Goal: Book appointment/travel/reservation

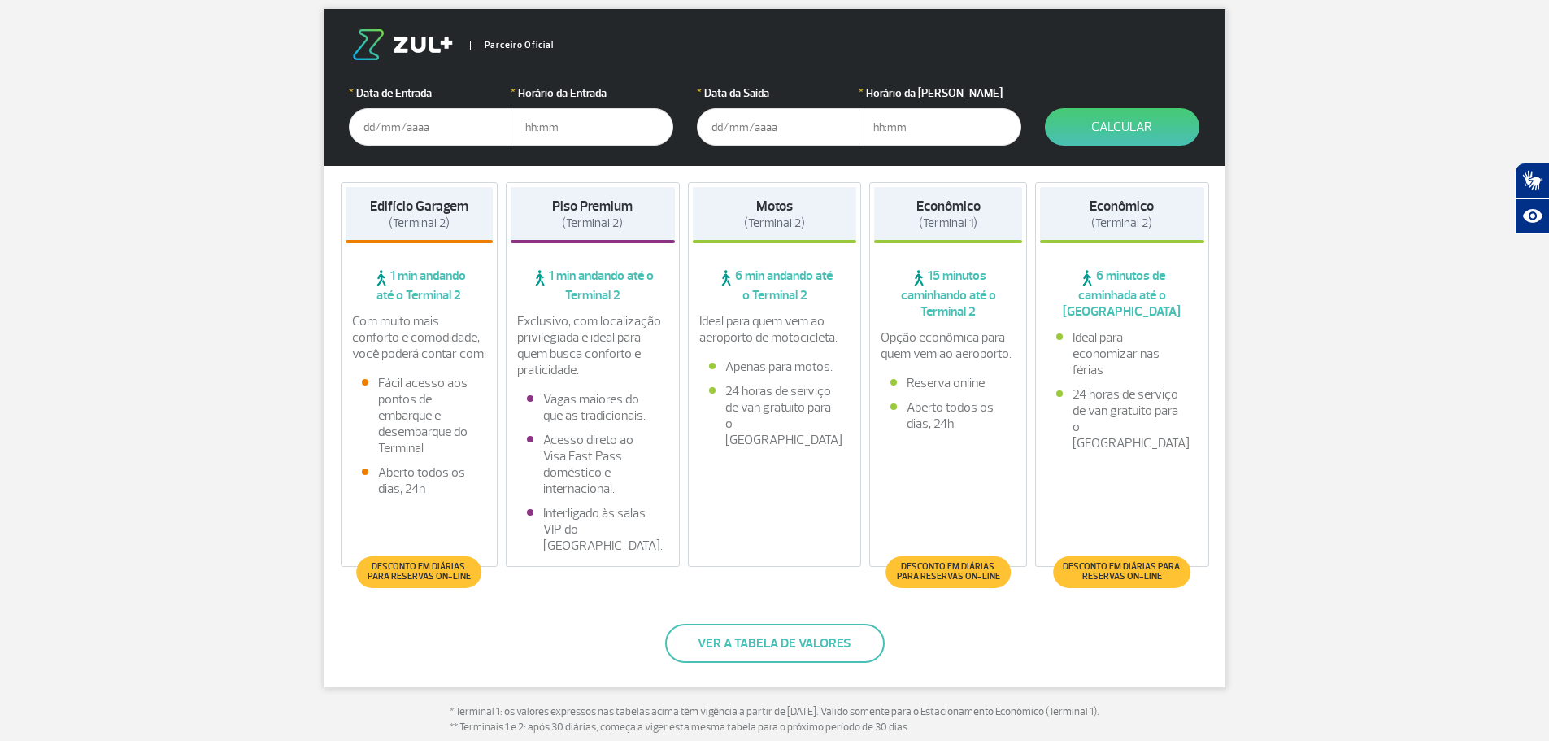
scroll to position [407, 0]
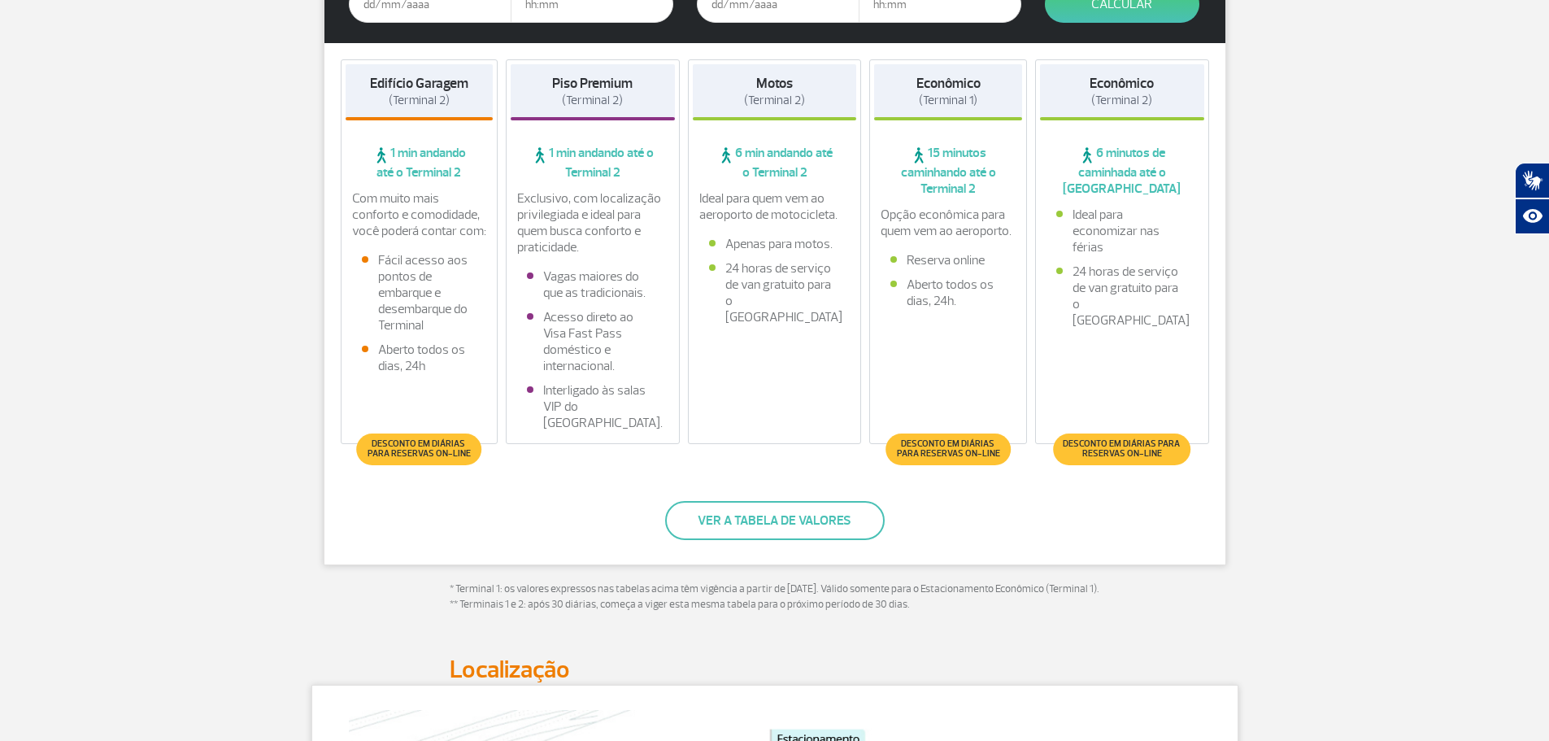
click at [590, 161] on span "1 min andando até o Terminal 2" at bounding box center [593, 163] width 164 height 36
click at [591, 401] on li "Interligado às salas VIP do [GEOGRAPHIC_DATA]." at bounding box center [593, 406] width 132 height 49
click at [776, 515] on button "Ver a tabela de valores" at bounding box center [775, 520] width 220 height 39
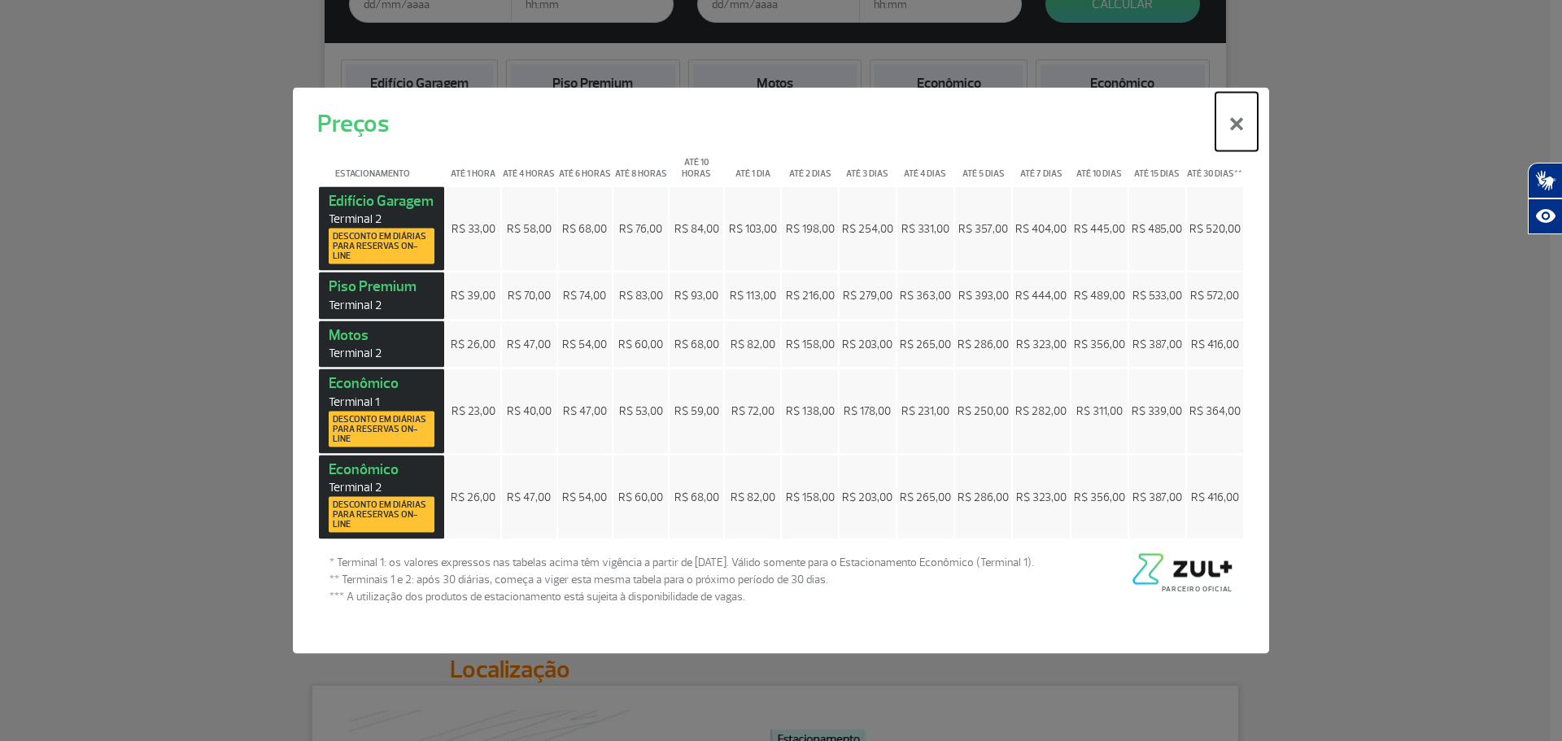
click at [1241, 118] on button "×" at bounding box center [1236, 121] width 42 height 59
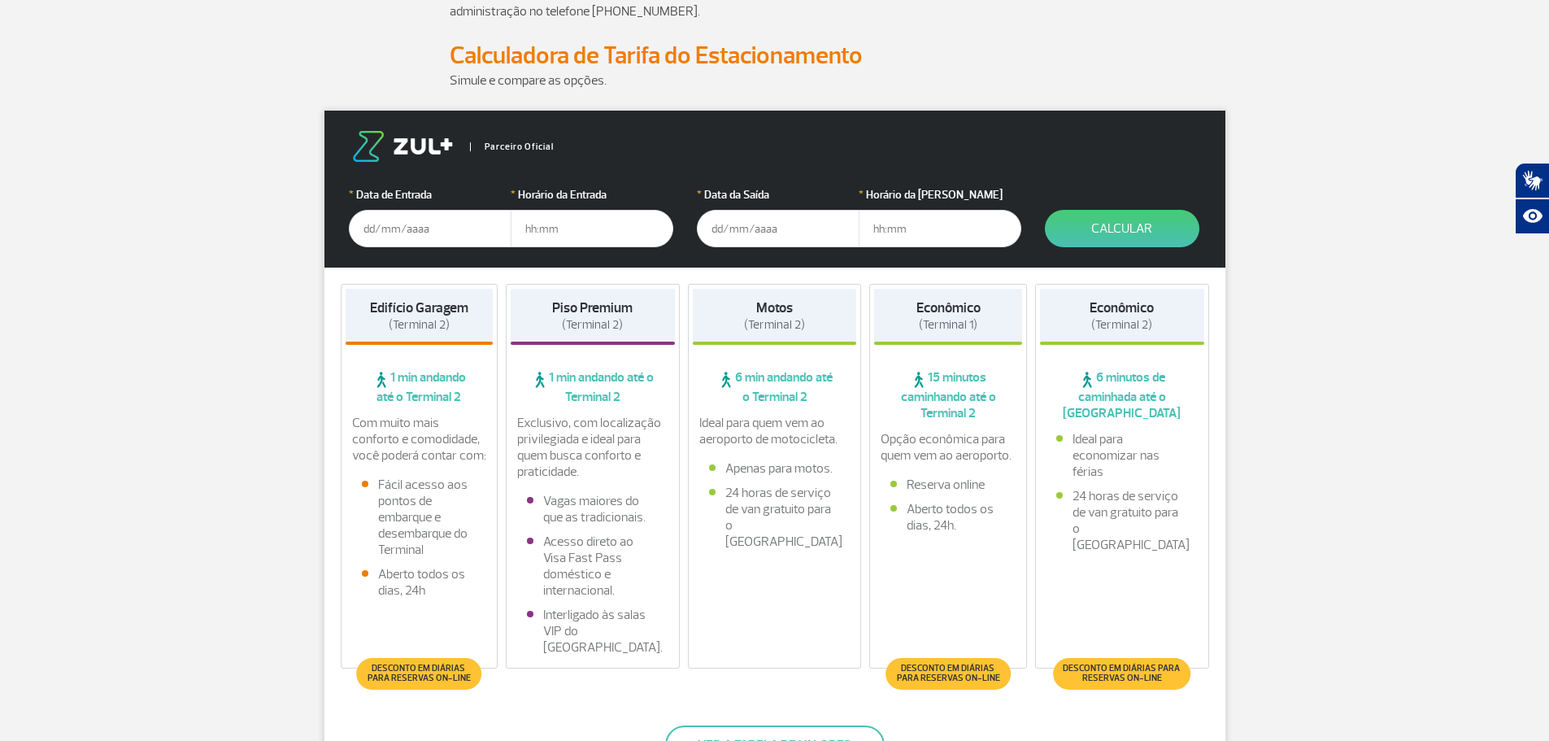
scroll to position [163, 0]
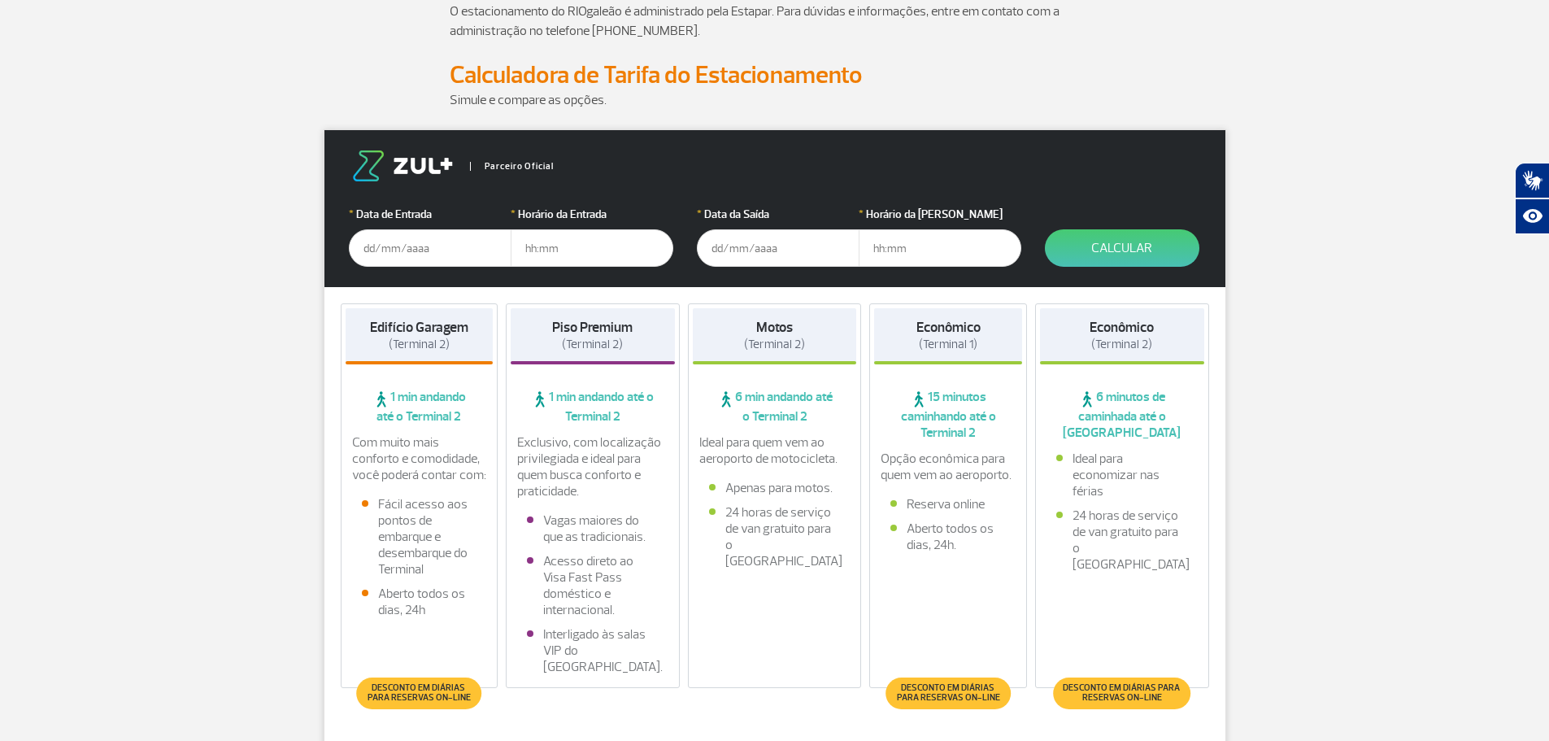
click at [407, 251] on input "text" at bounding box center [430, 247] width 163 height 37
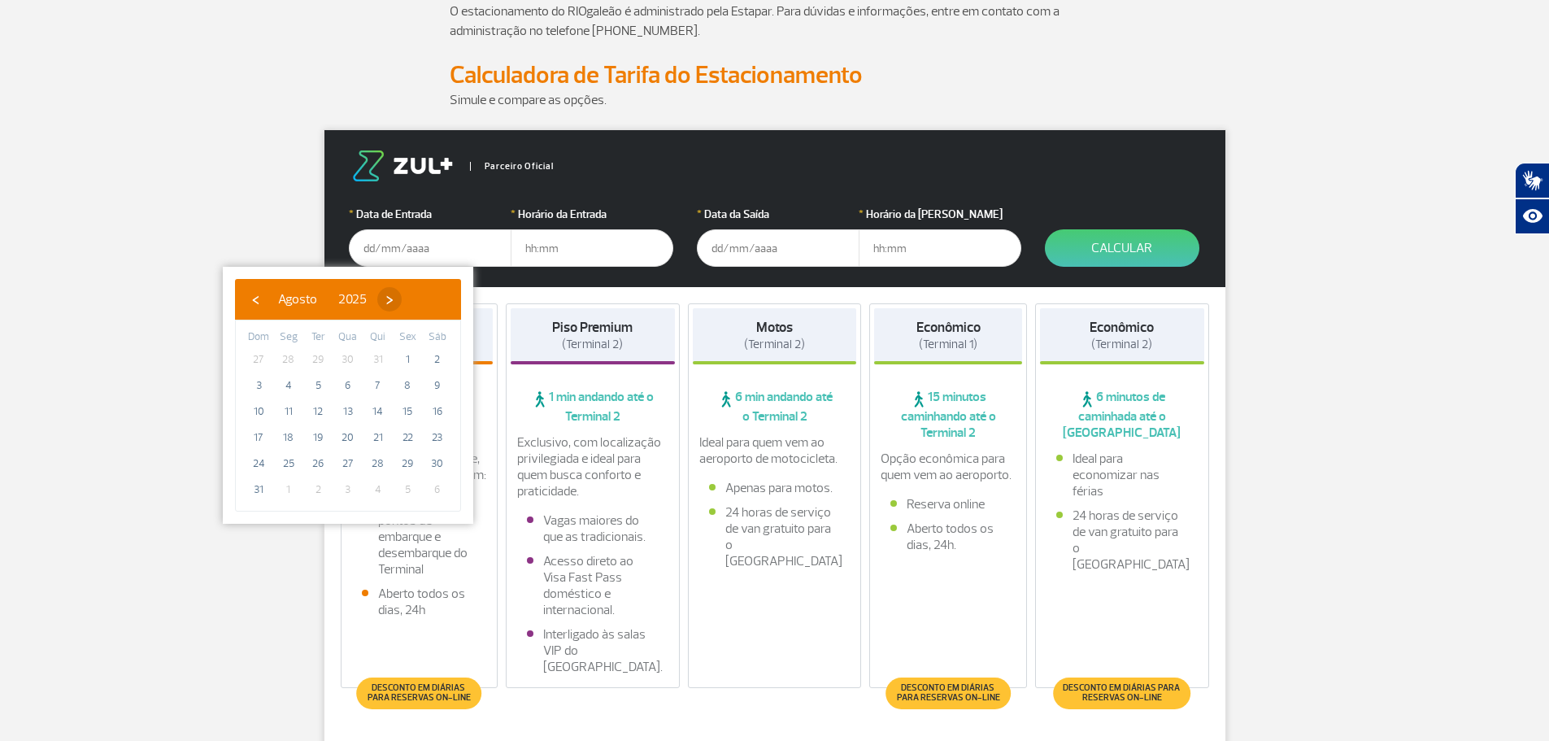
click at [402, 299] on span "›" at bounding box center [389, 299] width 24 height 24
click at [284, 390] on span "8" at bounding box center [289, 386] width 26 height 26
type input "[DATE]"
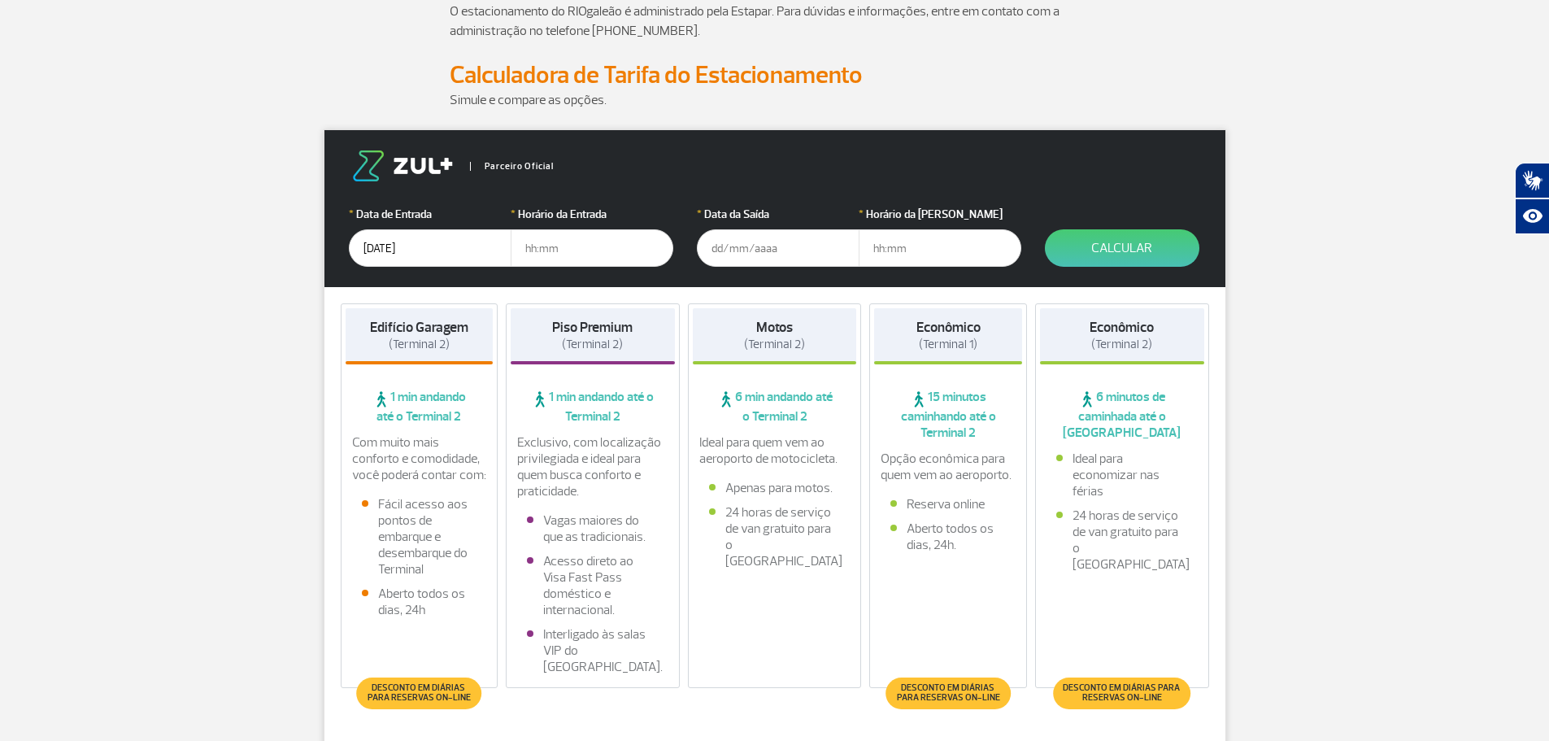
click at [557, 251] on input "text" at bounding box center [592, 247] width 163 height 37
type input "18:00"
click at [722, 239] on input "text" at bounding box center [778, 247] width 163 height 37
click at [764, 251] on input "[DATE]" at bounding box center [778, 247] width 163 height 37
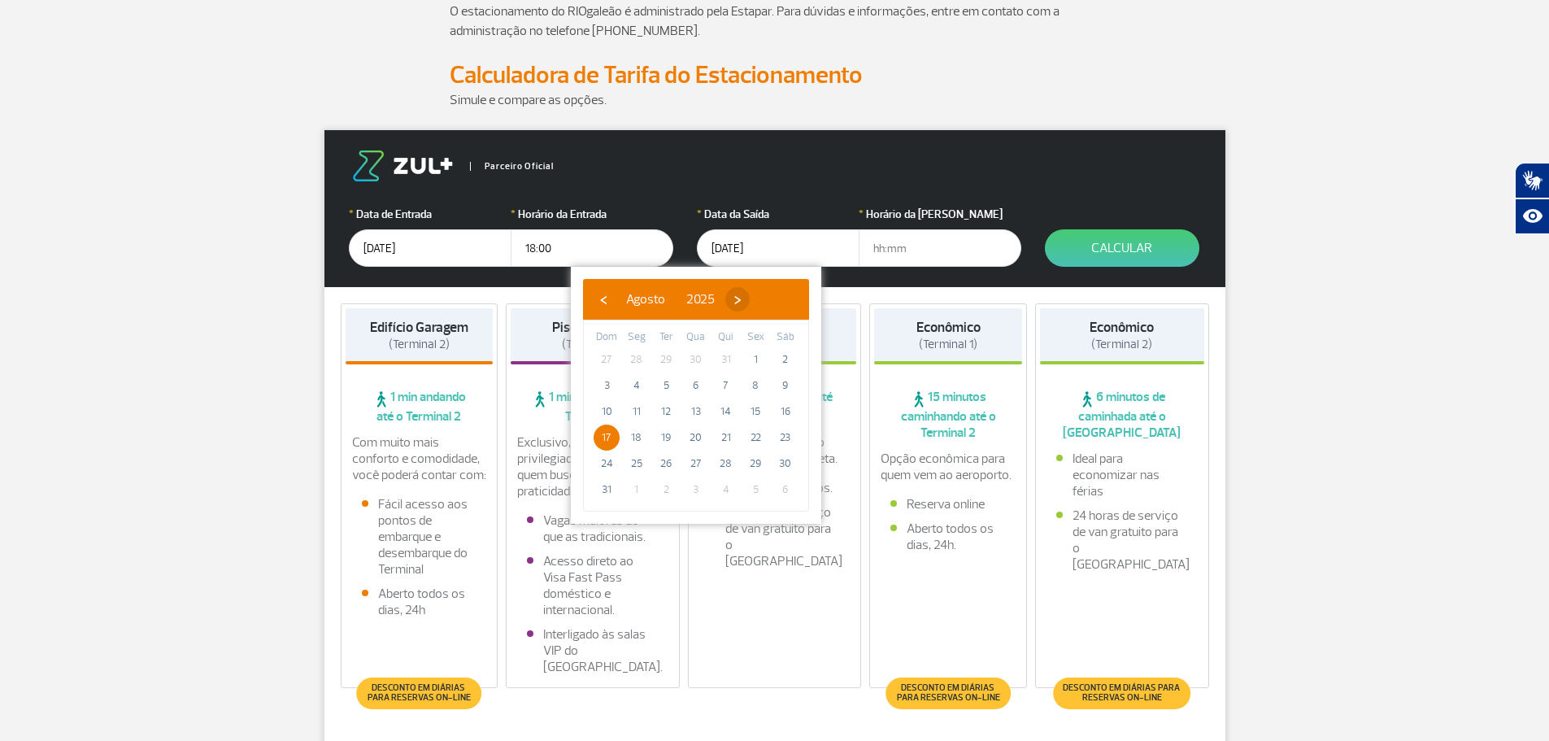
click at [750, 301] on span "›" at bounding box center [738, 299] width 24 height 24
click at [693, 409] on span "17" at bounding box center [696, 412] width 26 height 26
type input "[DATE]"
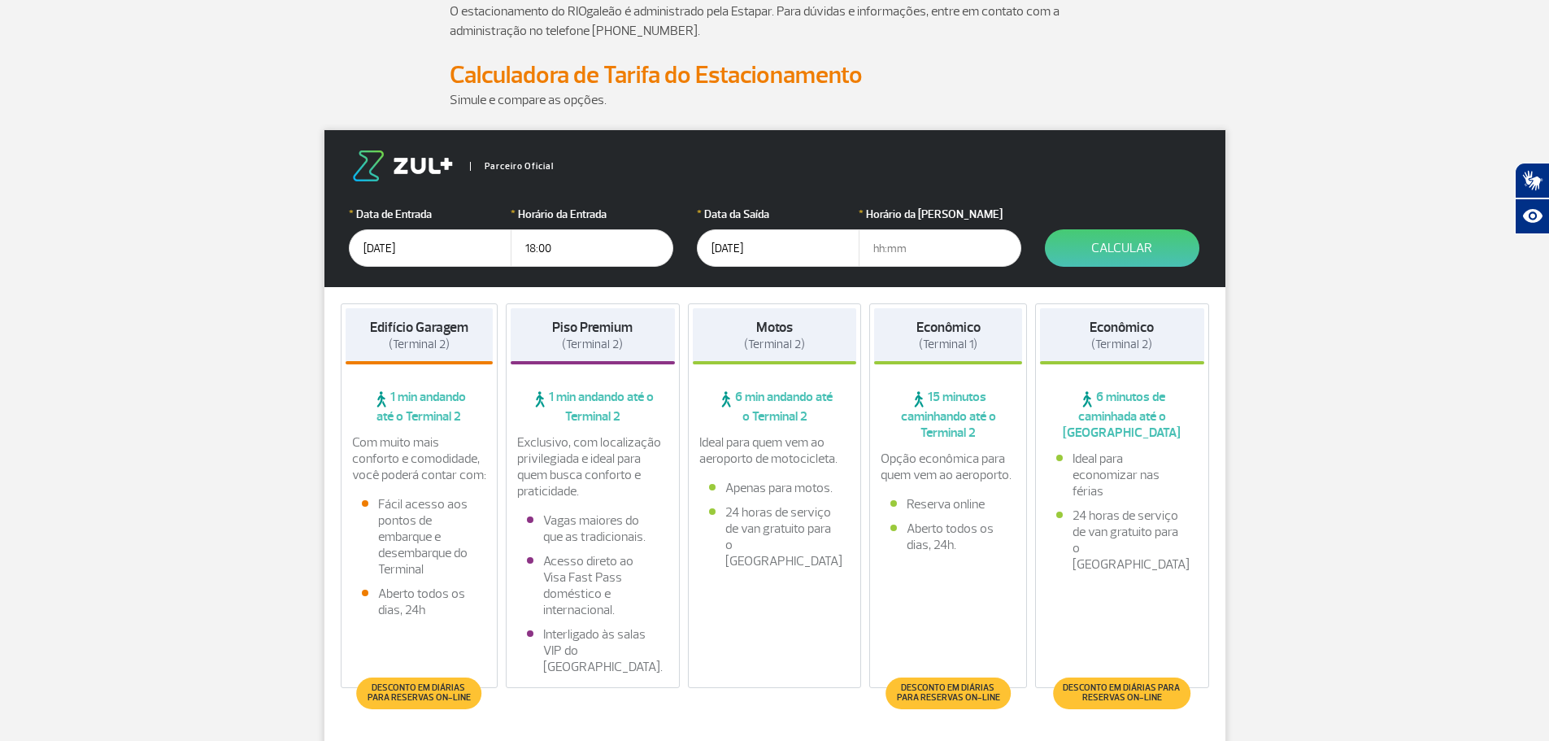
click at [892, 246] on input "text" at bounding box center [940, 247] width 163 height 37
type input "11:00"
click at [1109, 242] on button "Calcular" at bounding box center [1122, 247] width 155 height 37
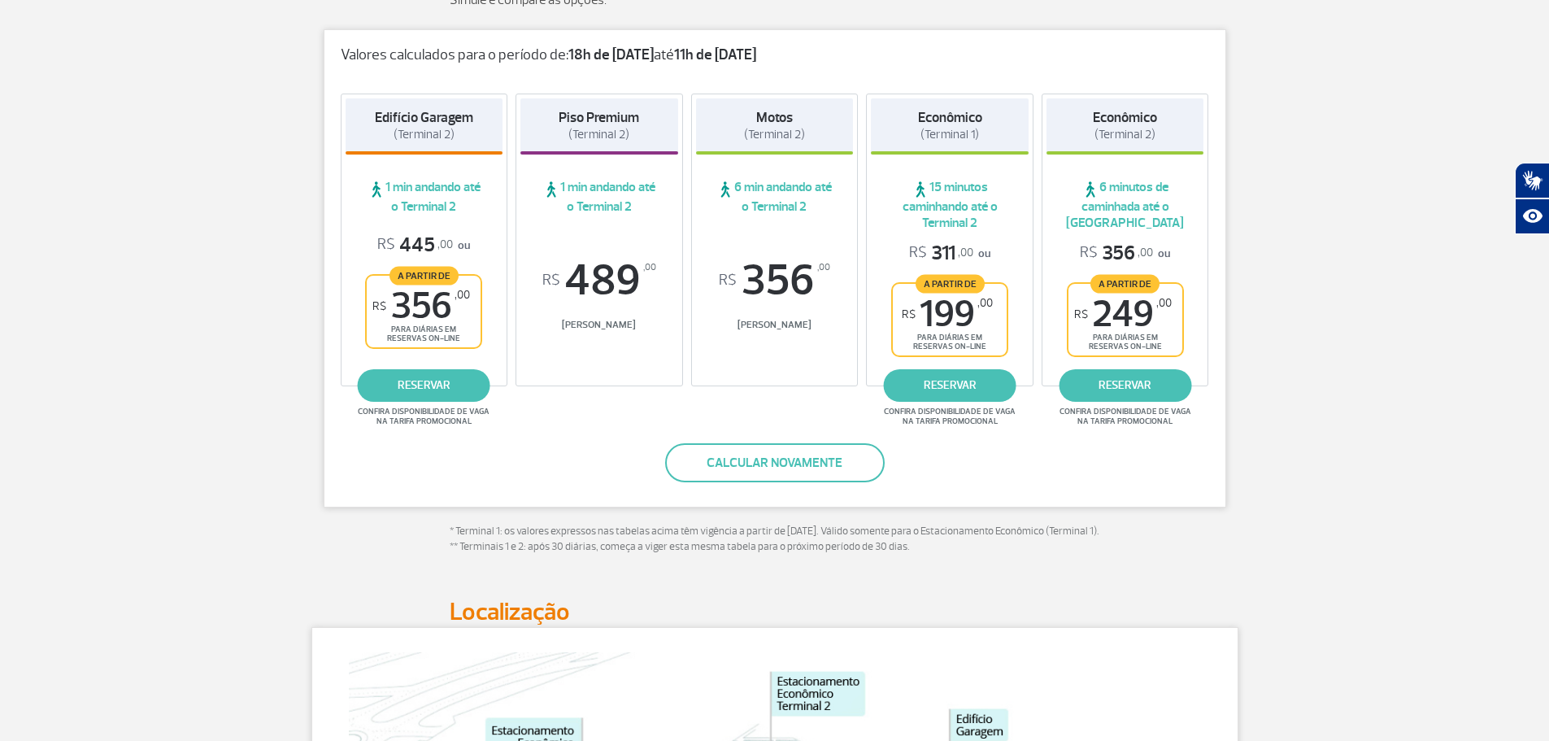
scroll to position [244, 0]
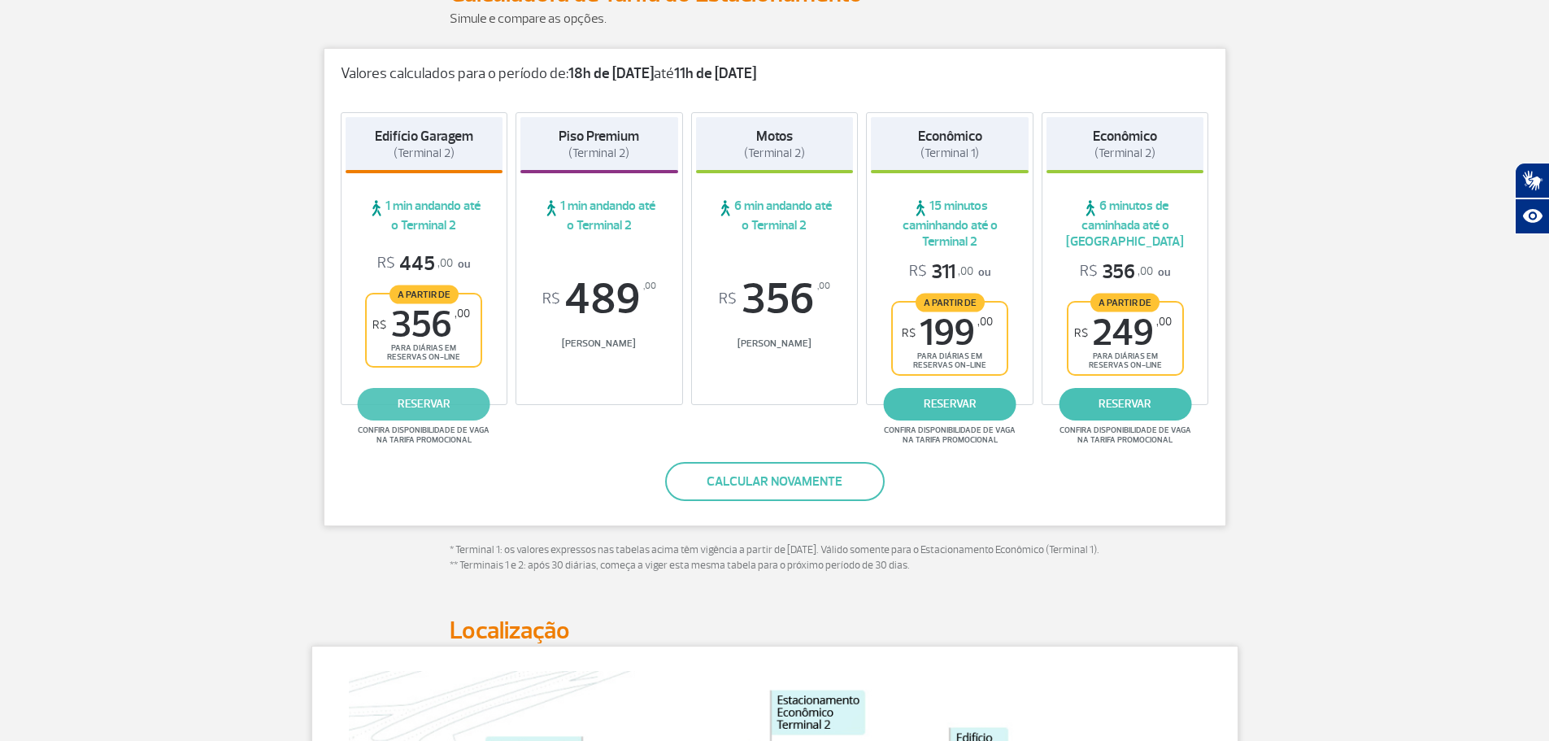
click at [442, 400] on link "reservar" at bounding box center [424, 404] width 133 height 33
